Goal: Task Accomplishment & Management: Complete application form

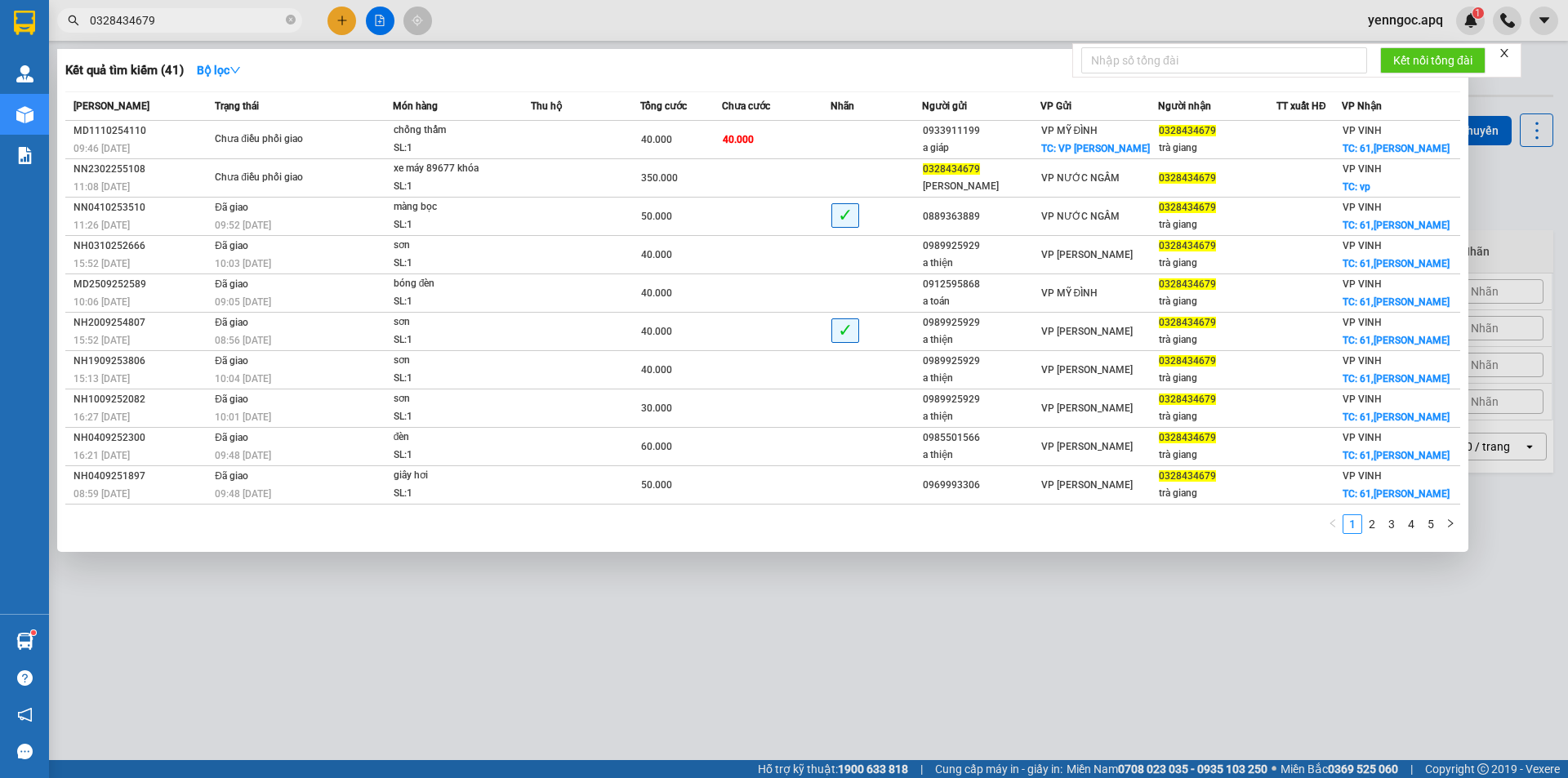
click at [223, 14] on input "0328434679" at bounding box center [186, 21] width 192 height 18
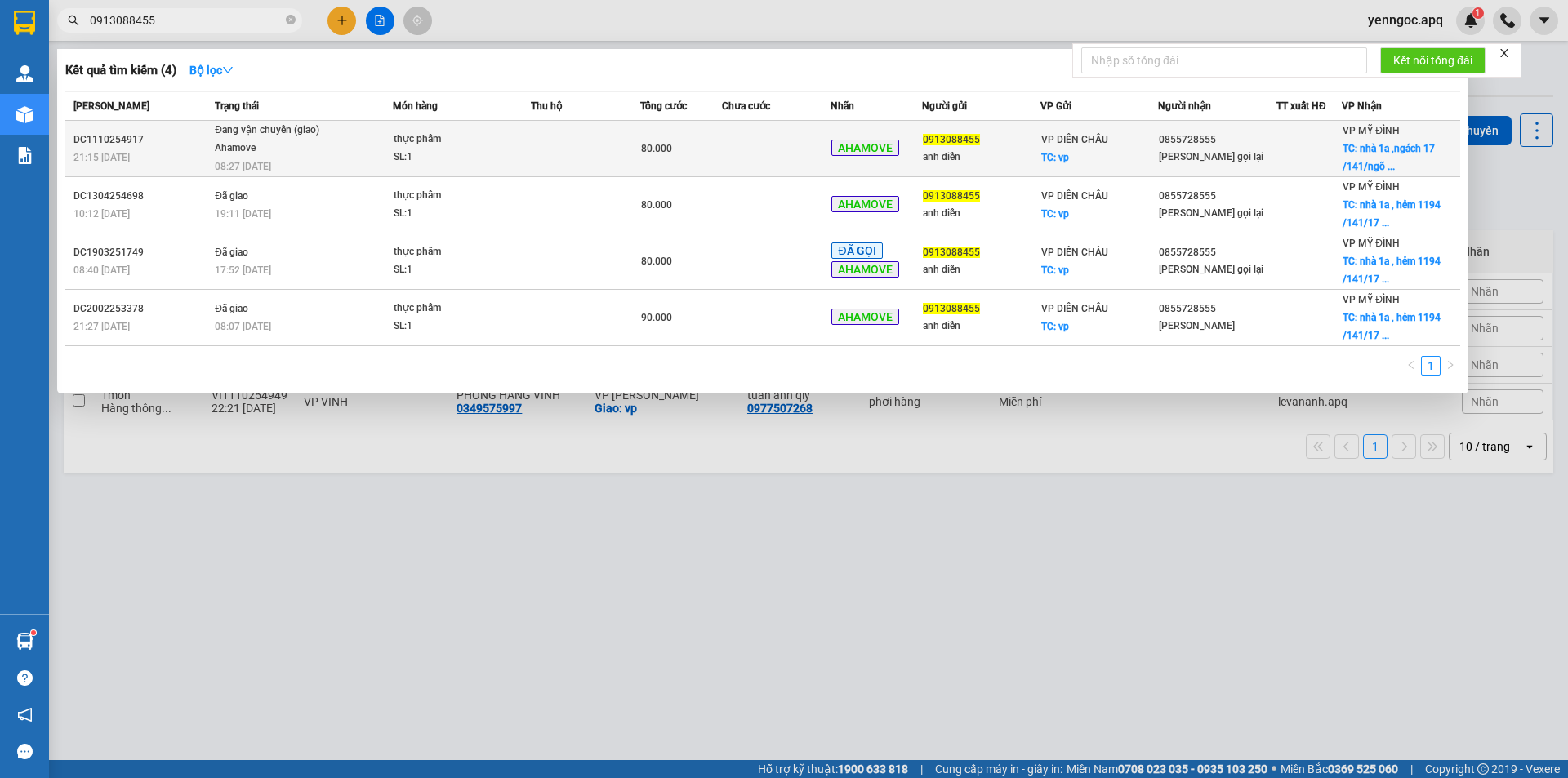
type input "0913088455"
click at [394, 143] on div "thực phẩm" at bounding box center [455, 139] width 122 height 18
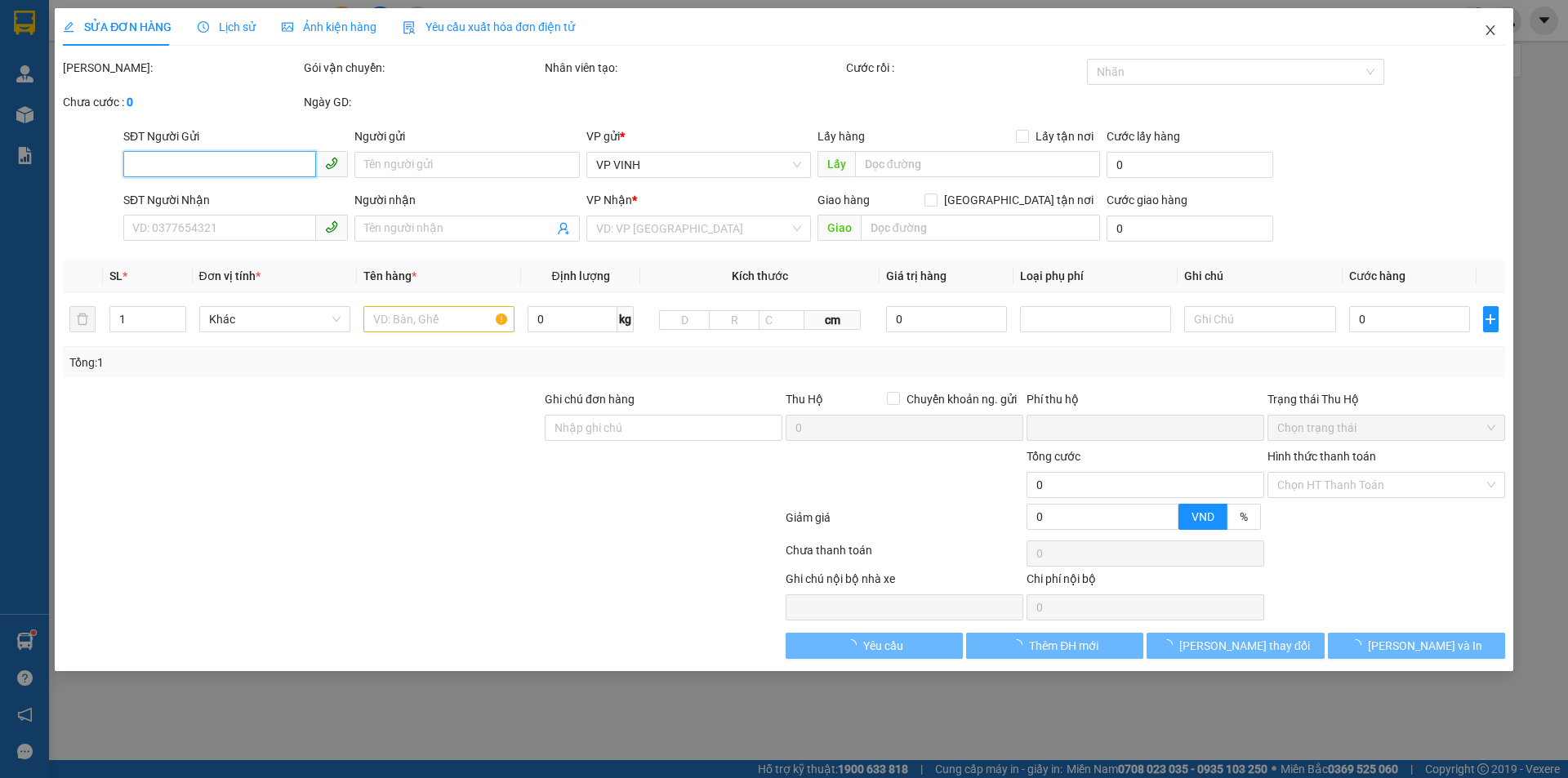
type input "0913088455"
type input "anh diễn"
checkbox input "true"
type input "vp"
type input "0855728555"
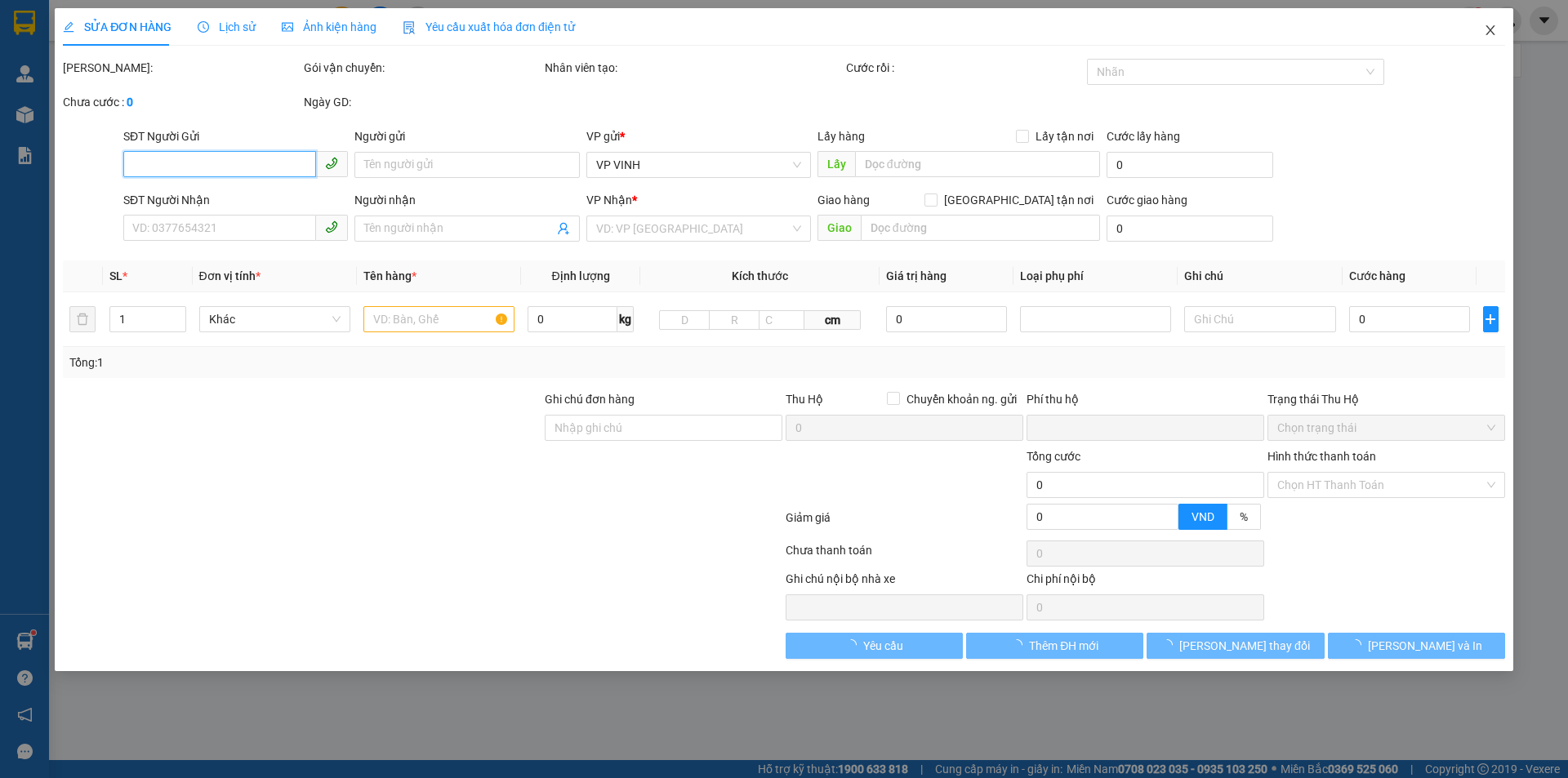
type input "[PERSON_NAME] gọi lại"
checkbox input "true"
type input "nhà [STREET_ADDRESS]"
type input "0"
type input "80.000"
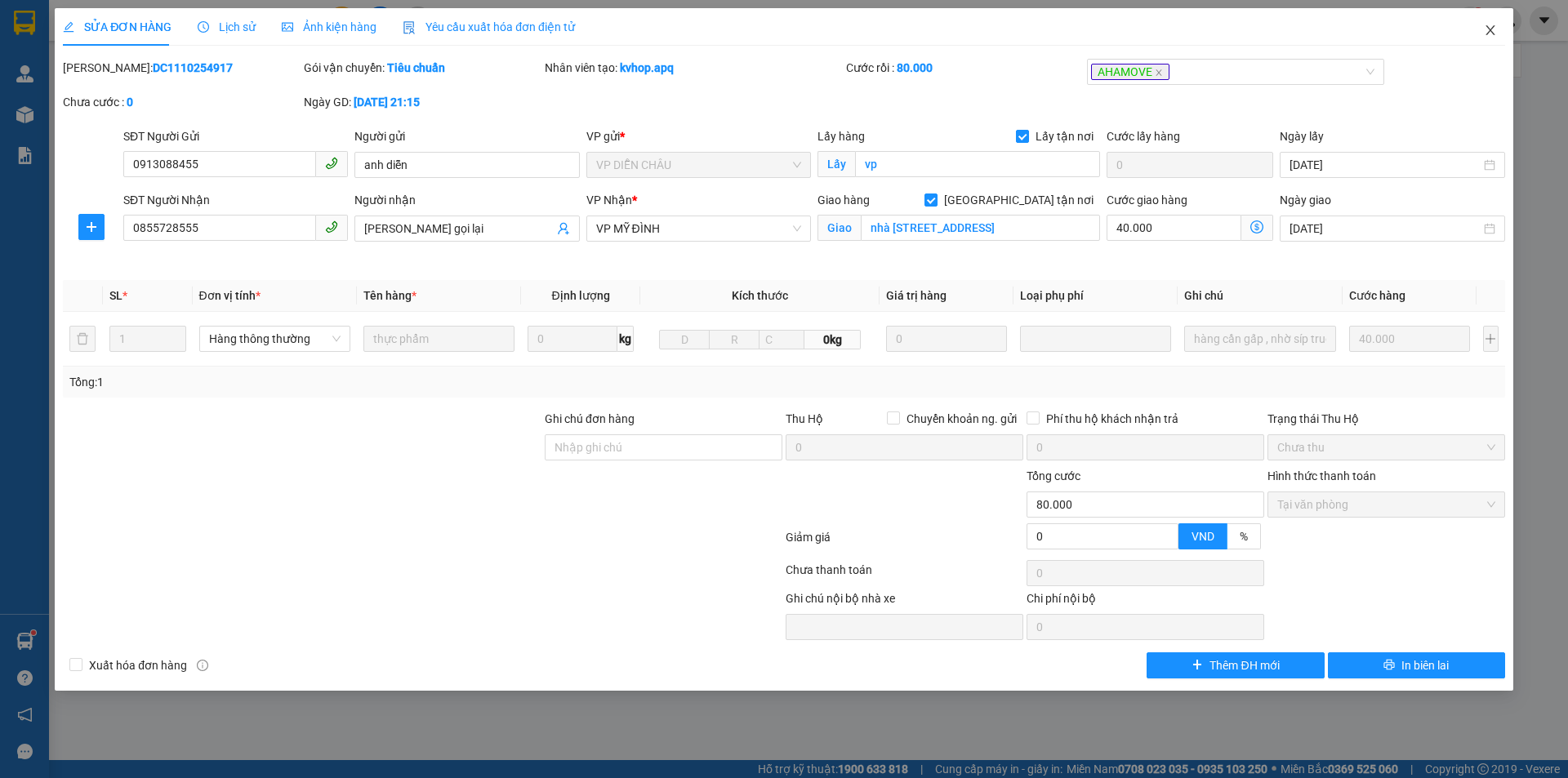
click at [1488, 31] on icon "close" at bounding box center [1490, 30] width 13 height 13
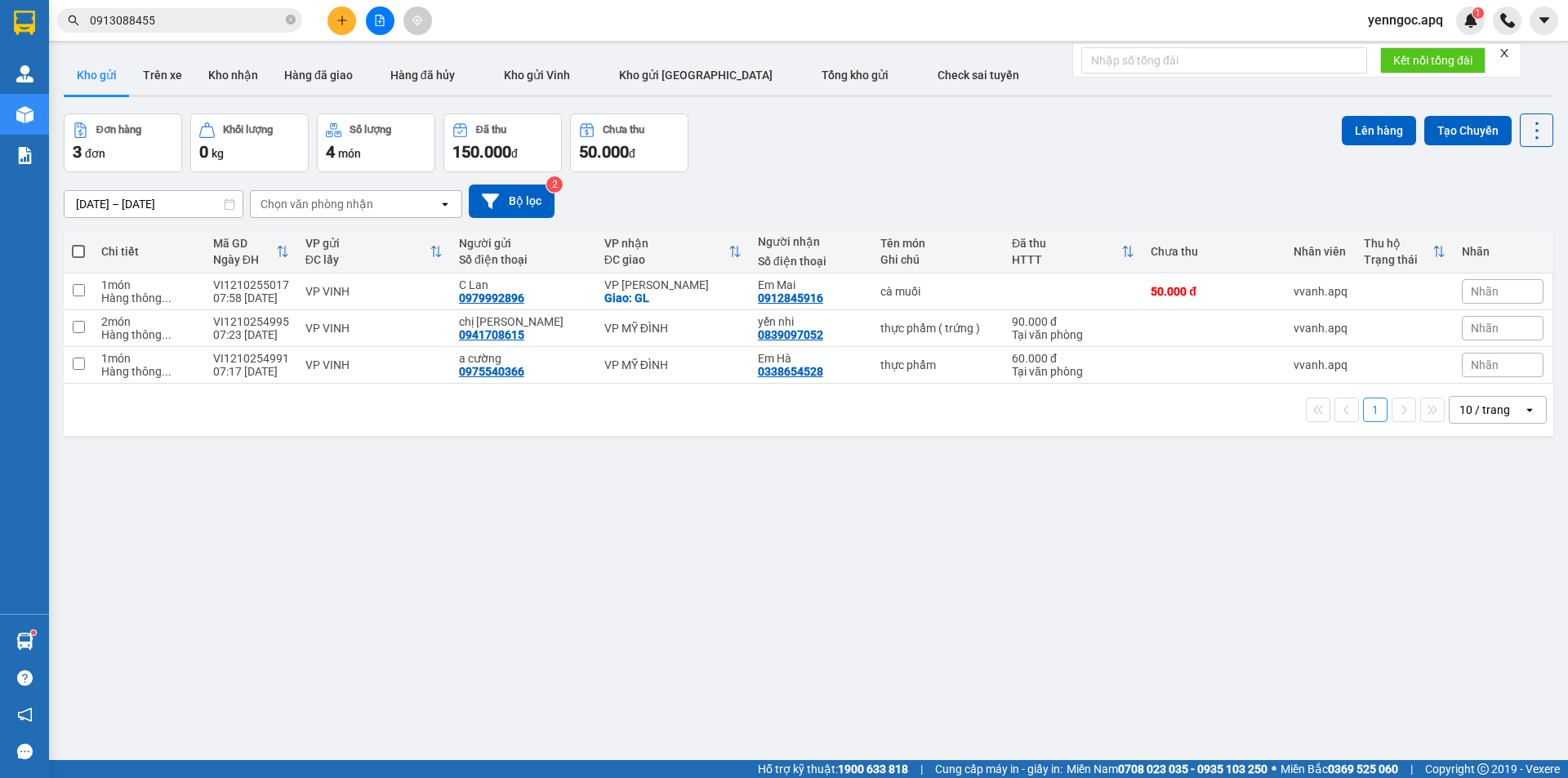
click at [162, 28] on input "0913088455" at bounding box center [186, 21] width 192 height 18
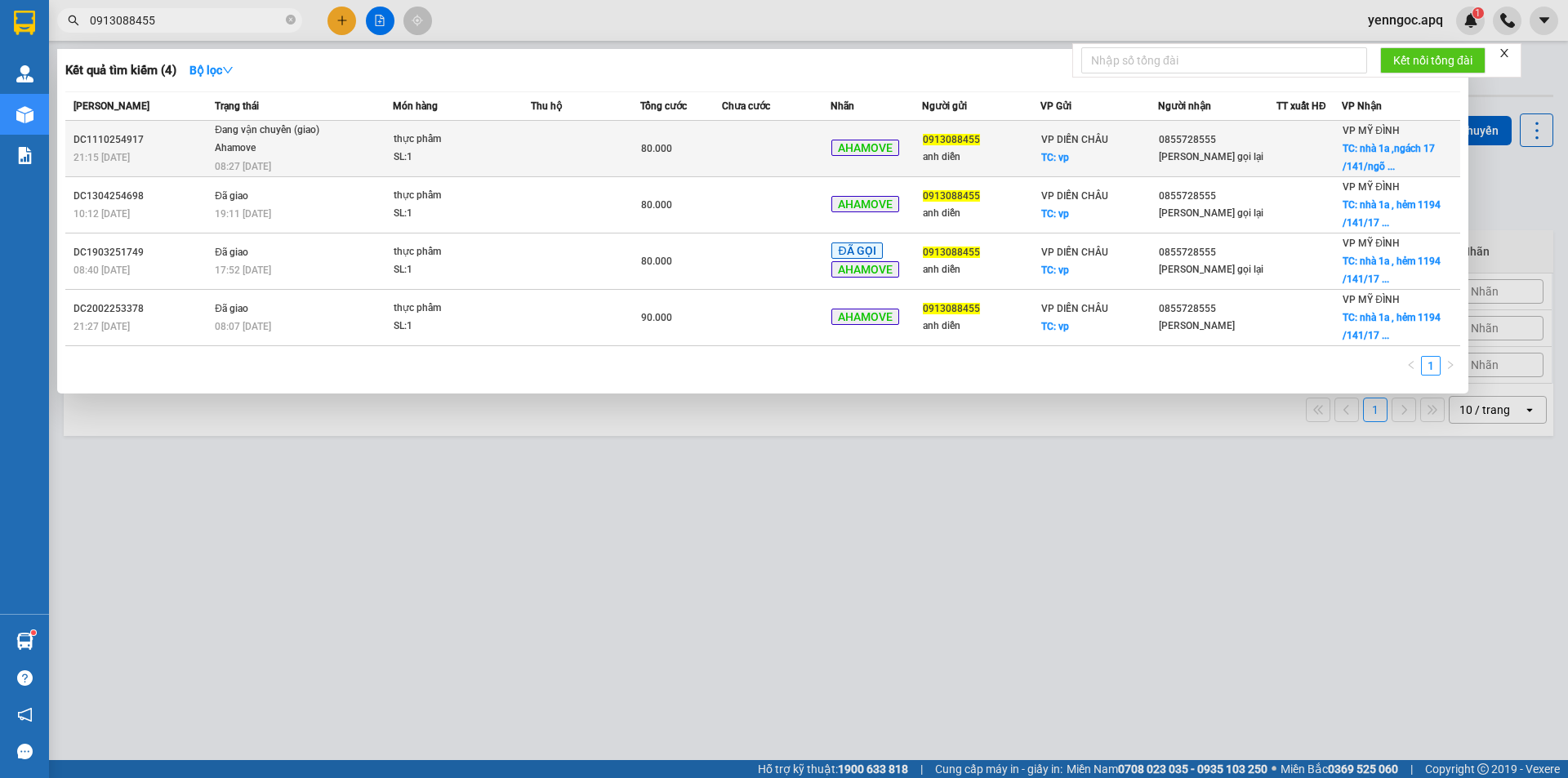
click at [302, 138] on div "Đang vận chuyển (giao)" at bounding box center [276, 130] width 122 height 18
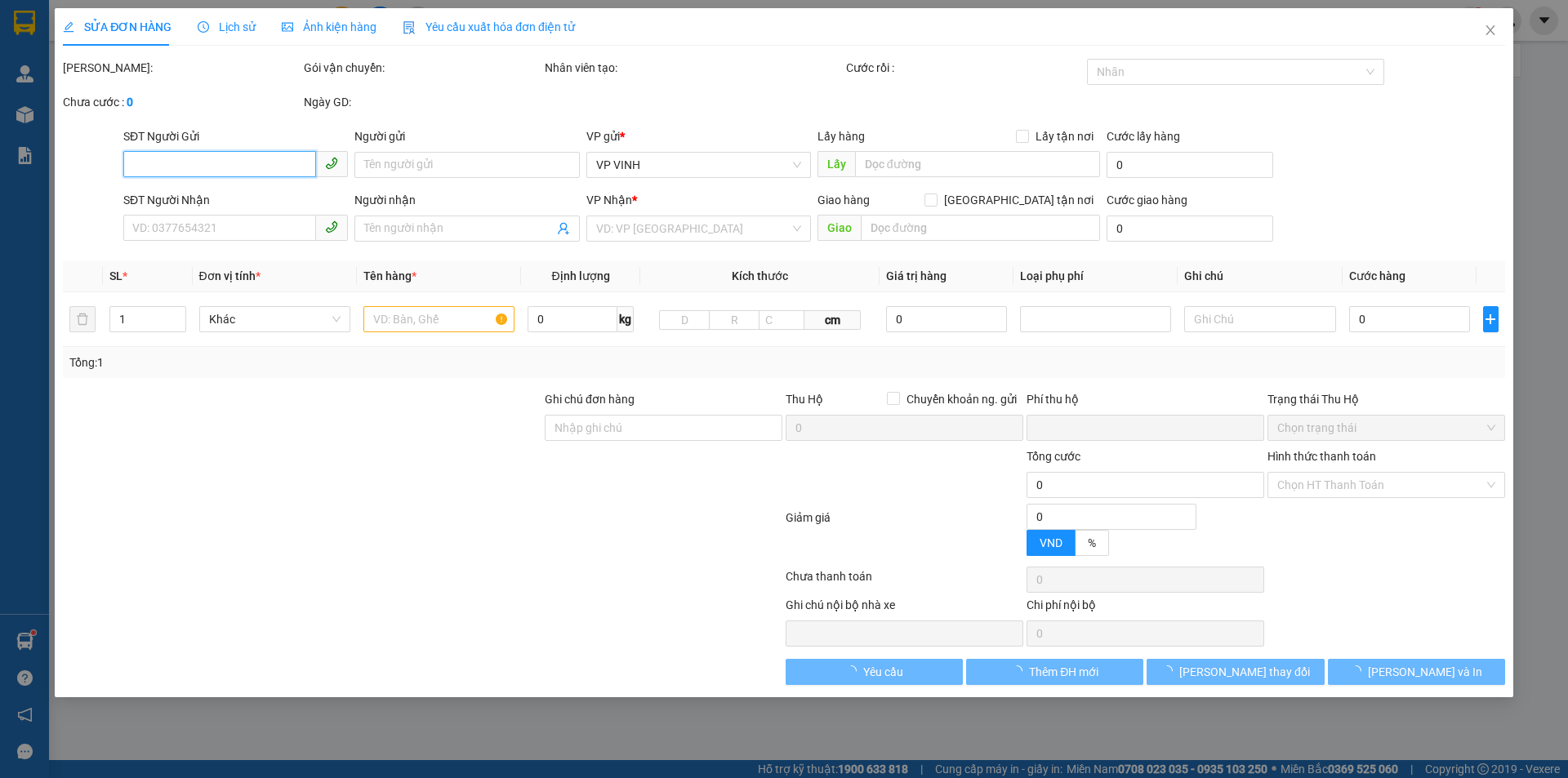
type input "0913088455"
type input "anh diễn"
checkbox input "true"
type input "vp"
type input "0855728555"
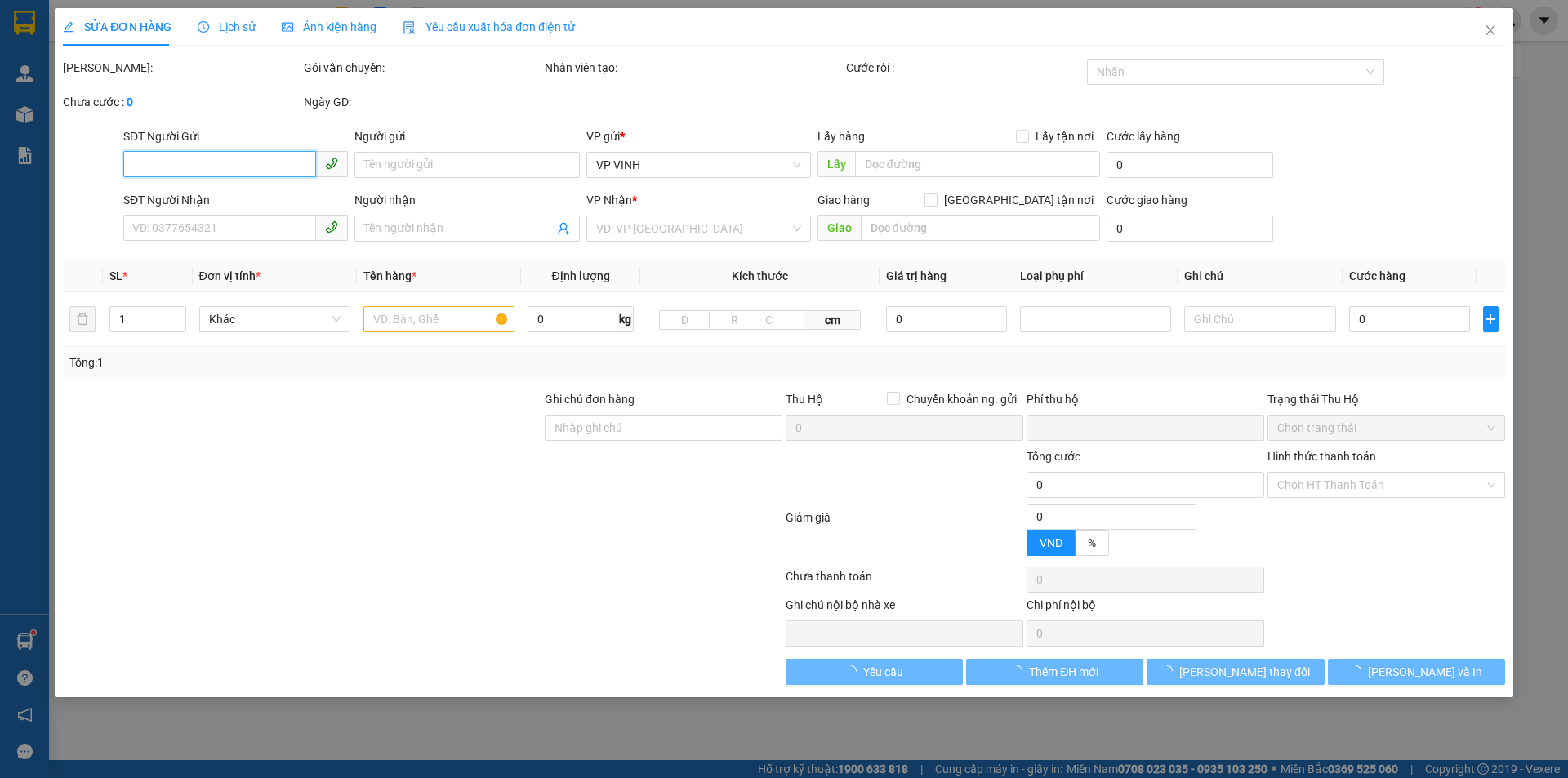
type input "[PERSON_NAME] gọi lại"
checkbox input "true"
type input "nhà [STREET_ADDRESS]"
type input "0"
type input "80.000"
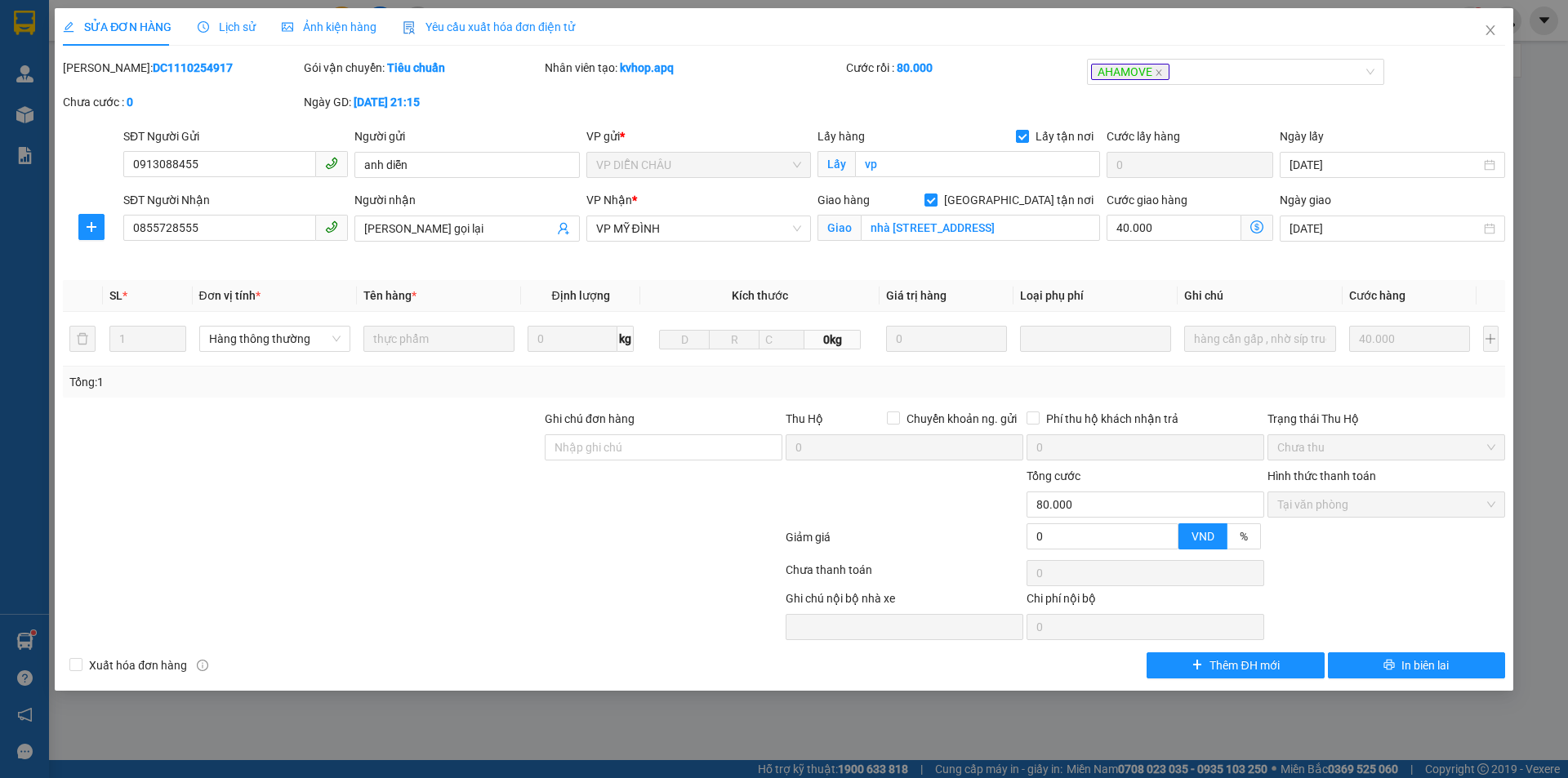
click at [240, 33] on span "Lịch sử" at bounding box center [226, 27] width 58 height 13
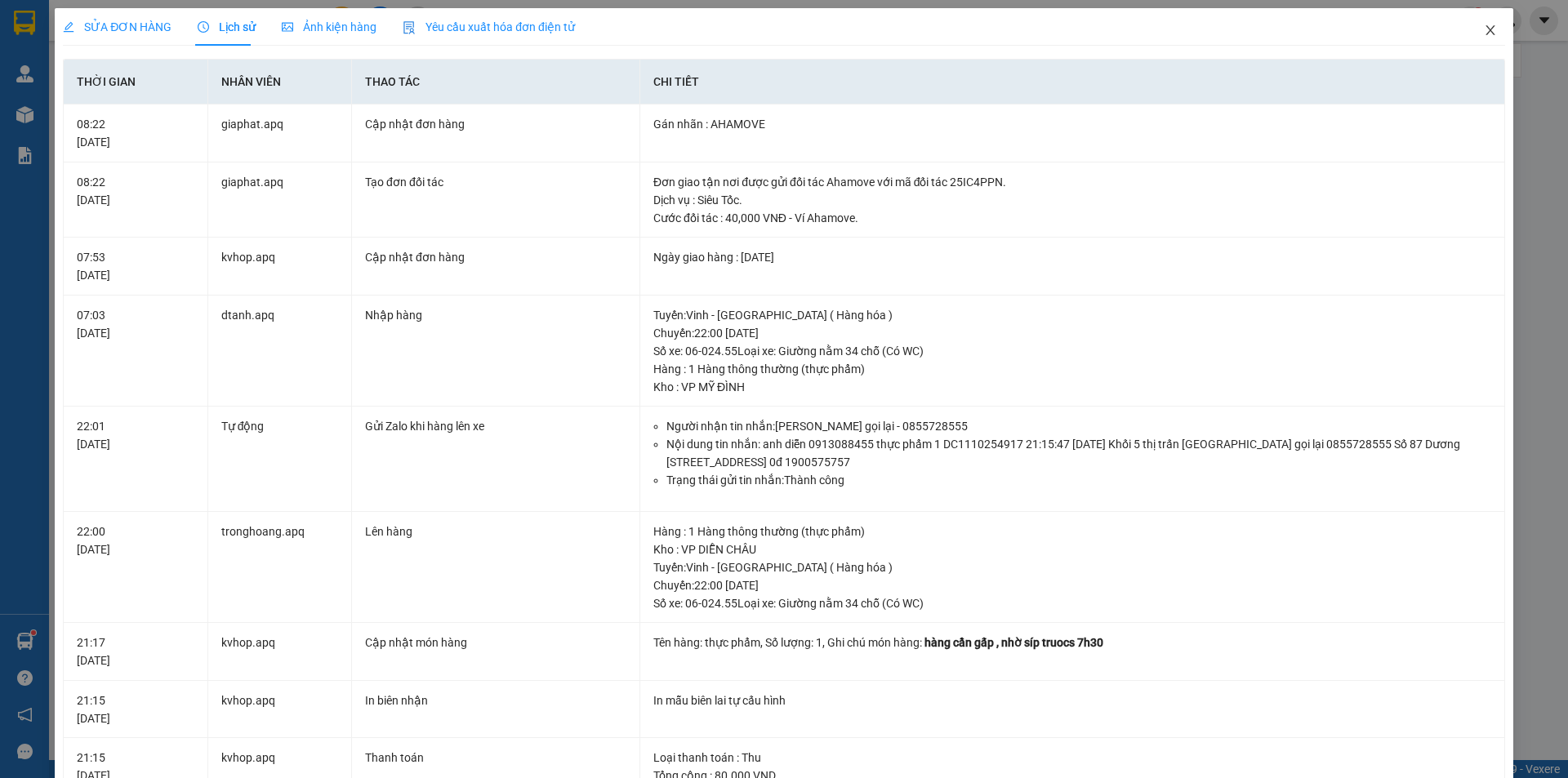
click at [1484, 25] on icon "close" at bounding box center [1490, 30] width 13 height 13
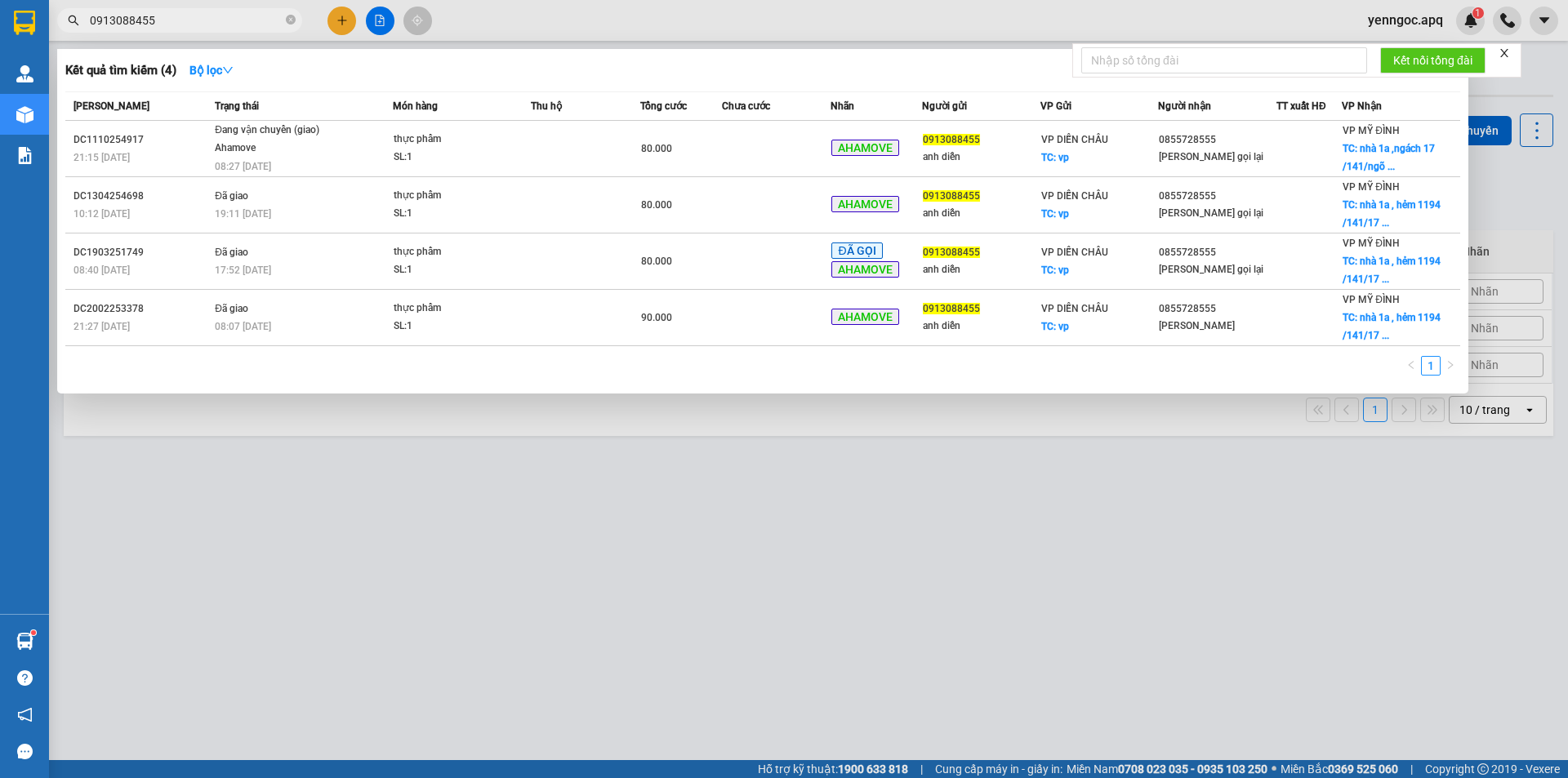
click at [139, 22] on input "0913088455" at bounding box center [186, 21] width 192 height 18
paste input "61583737"
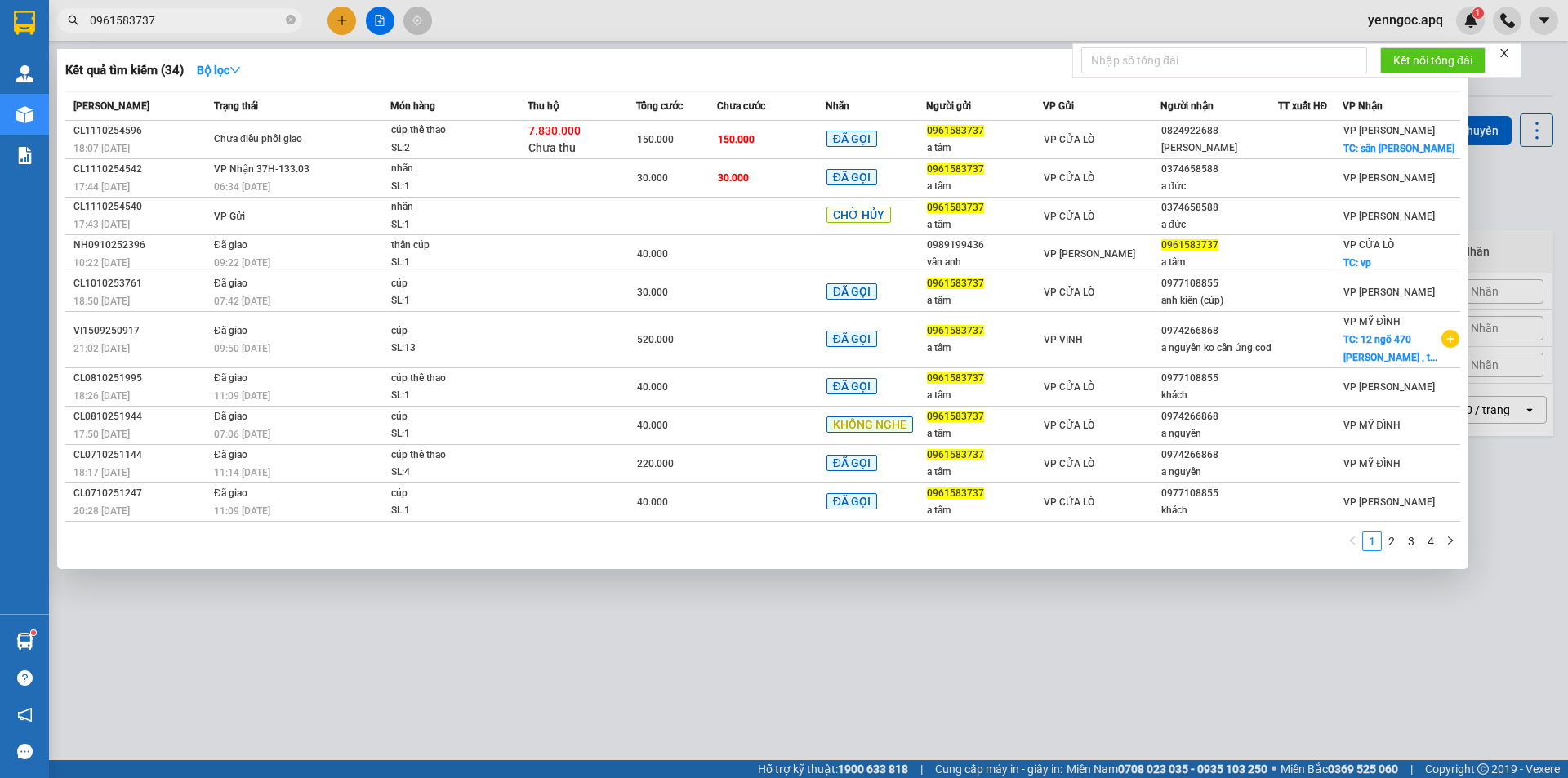
type input "0961583737"
